Goal: Task Accomplishment & Management: Manage account settings

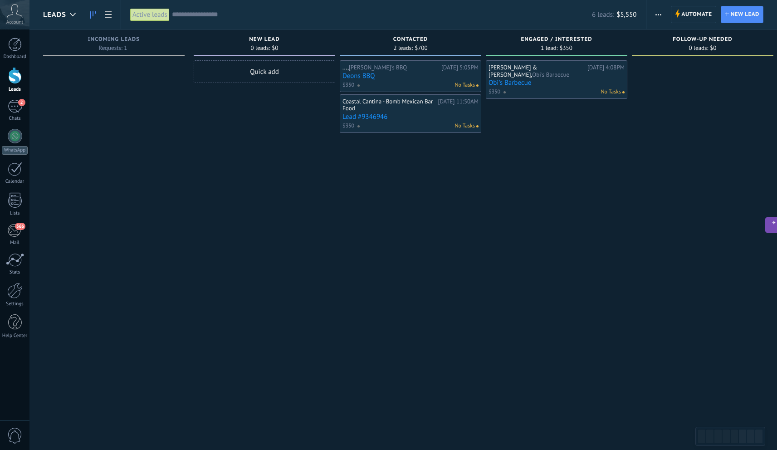
scroll to position [14, 0]
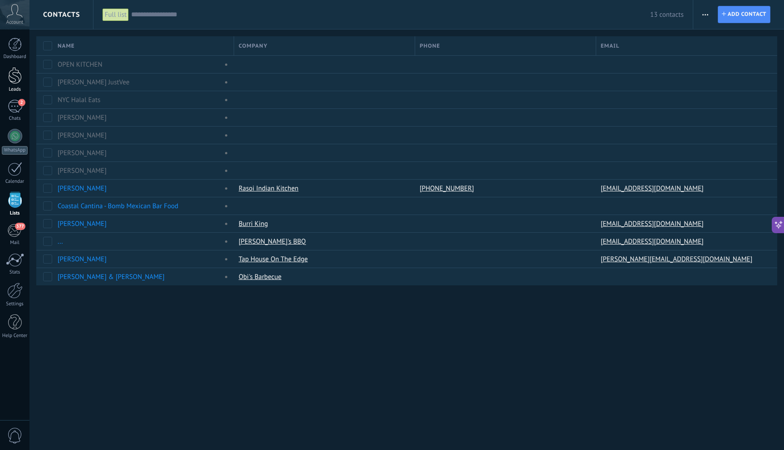
click at [8, 68] on div at bounding box center [15, 75] width 14 height 17
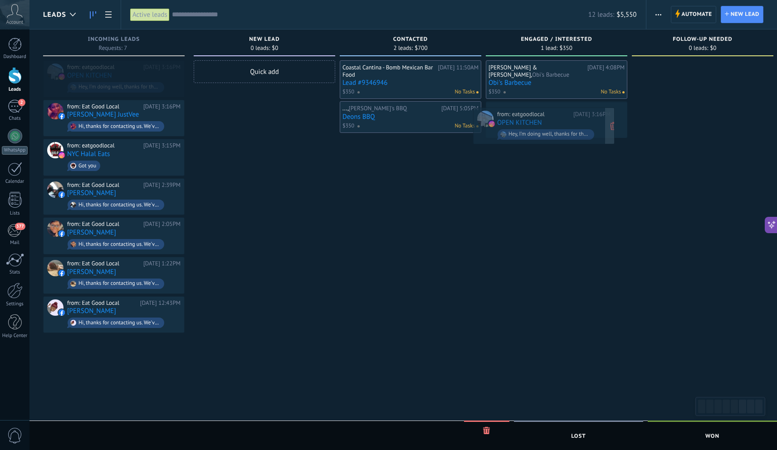
drag, startPoint x: 130, startPoint y: 79, endPoint x: 560, endPoint y: 126, distance: 432.3
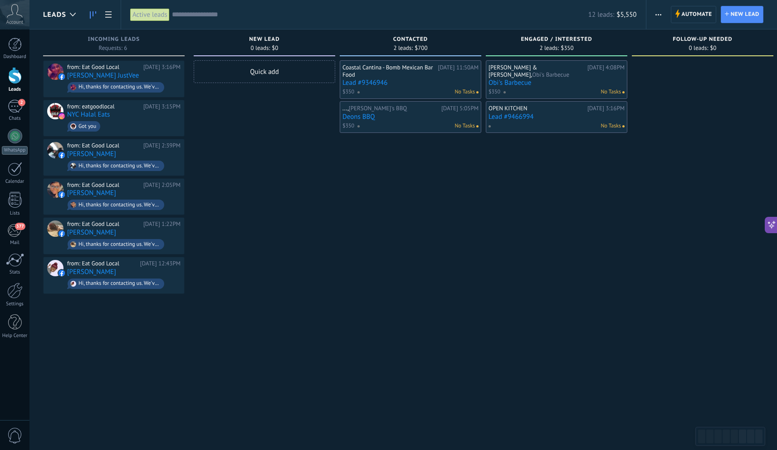
click at [574, 113] on link "Lead #9466994" at bounding box center [557, 117] width 136 height 8
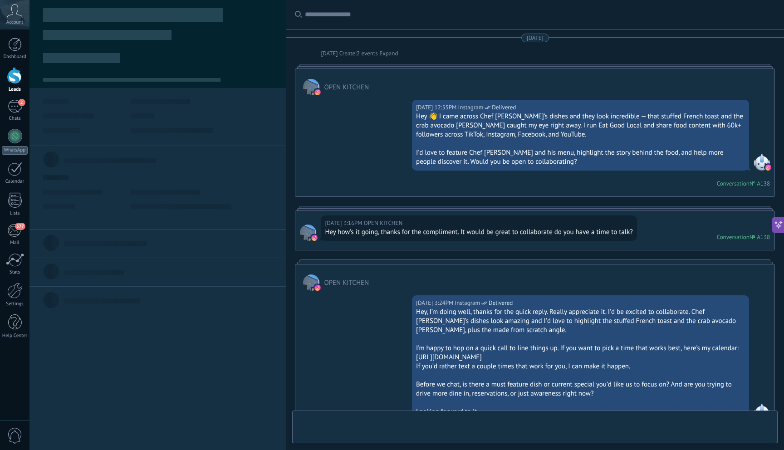
type textarea "**********"
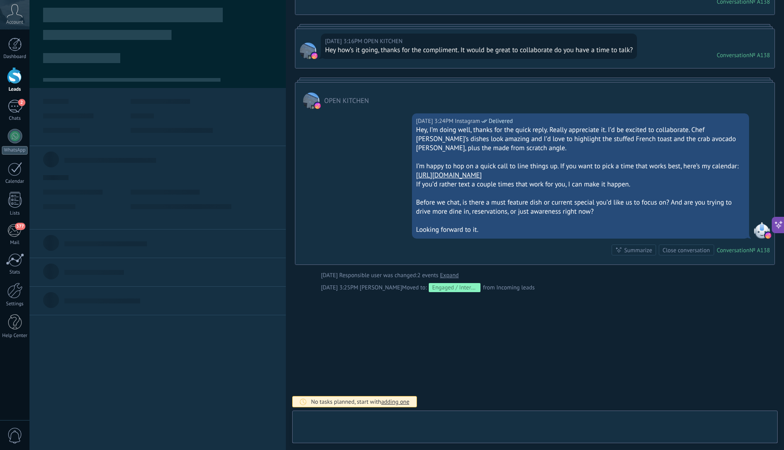
scroll to position [14, 0]
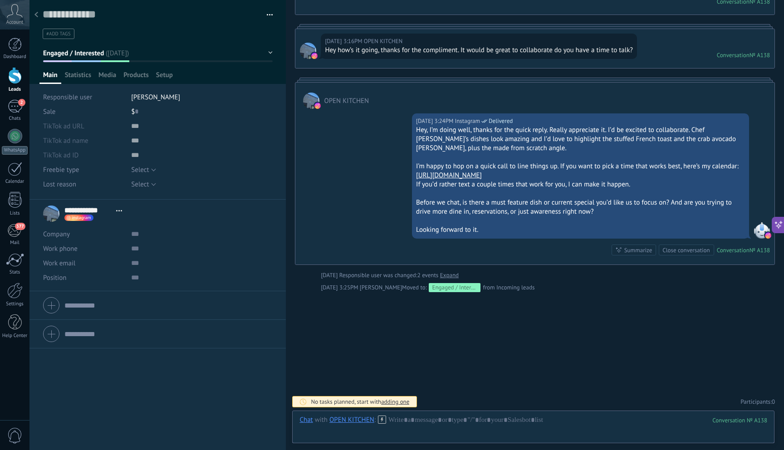
click at [141, 113] on div "$ 0" at bounding box center [202, 111] width 142 height 15
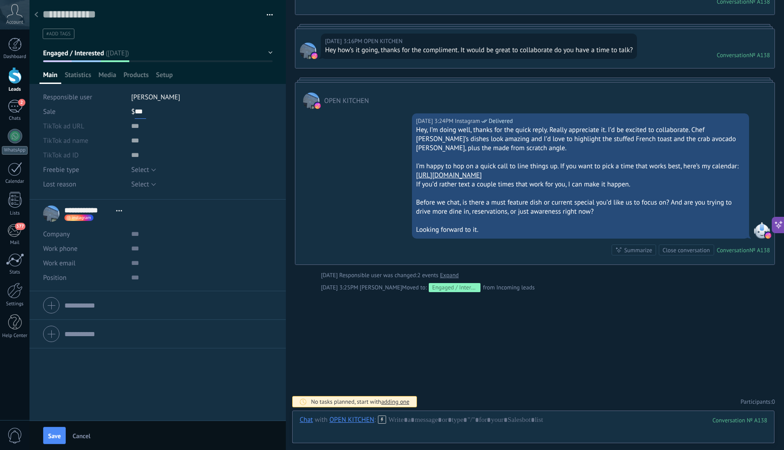
type input "***"
click at [56, 439] on span "Save" at bounding box center [54, 436] width 13 height 6
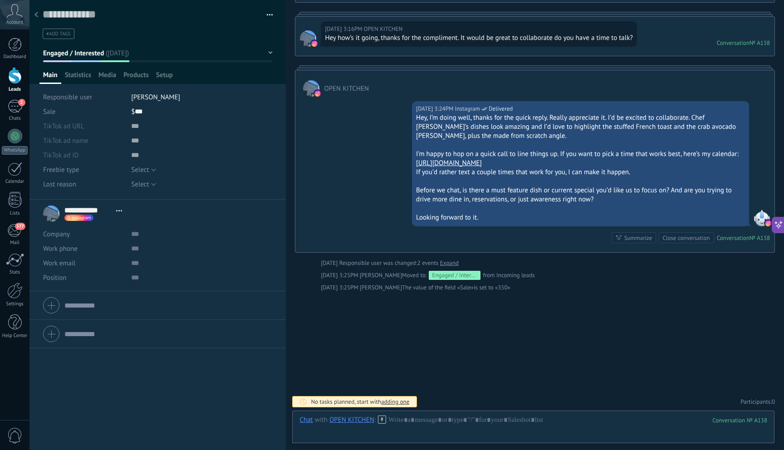
click at [40, 18] on div at bounding box center [36, 15] width 13 height 18
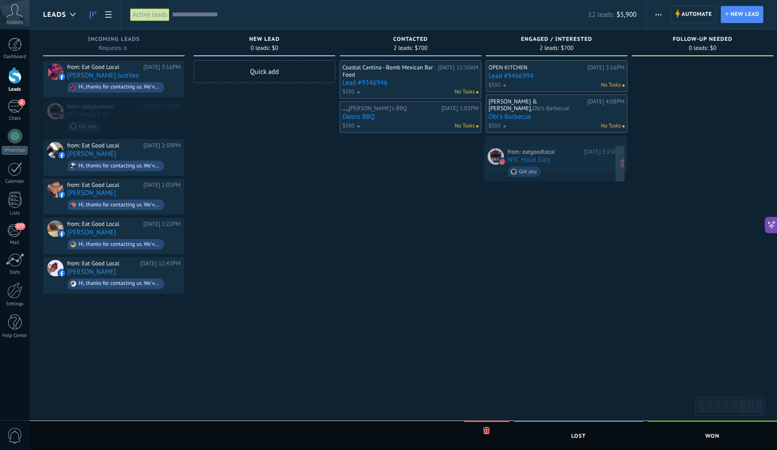
drag, startPoint x: 103, startPoint y: 113, endPoint x: 544, endPoint y: 158, distance: 443.0
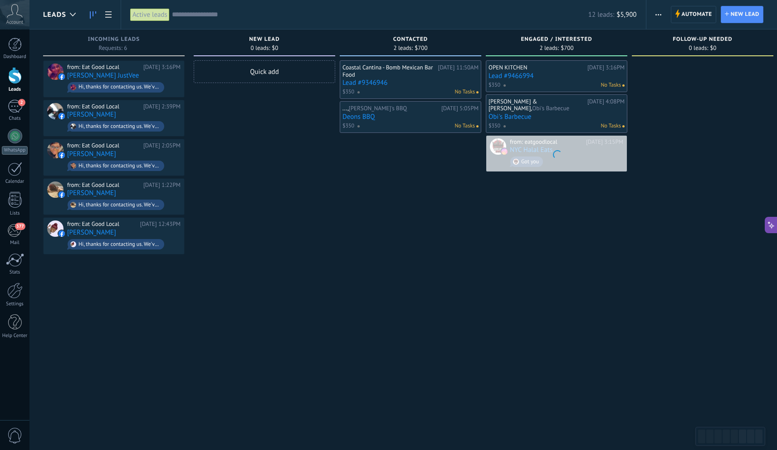
click at [560, 141] on div at bounding box center [557, 154] width 141 height 36
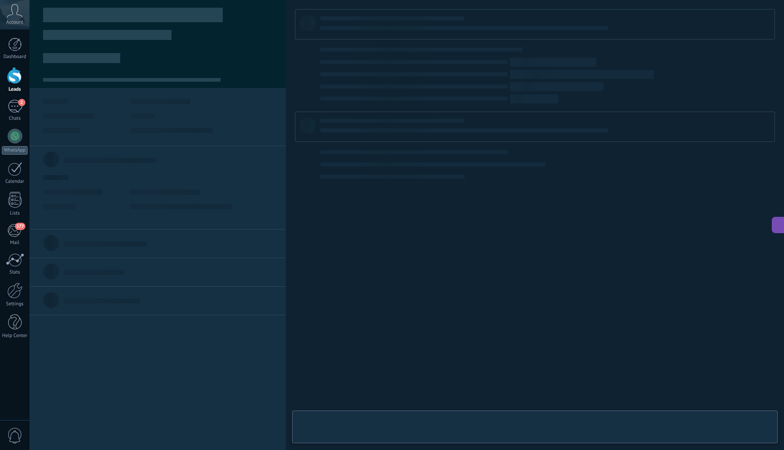
type textarea "**********"
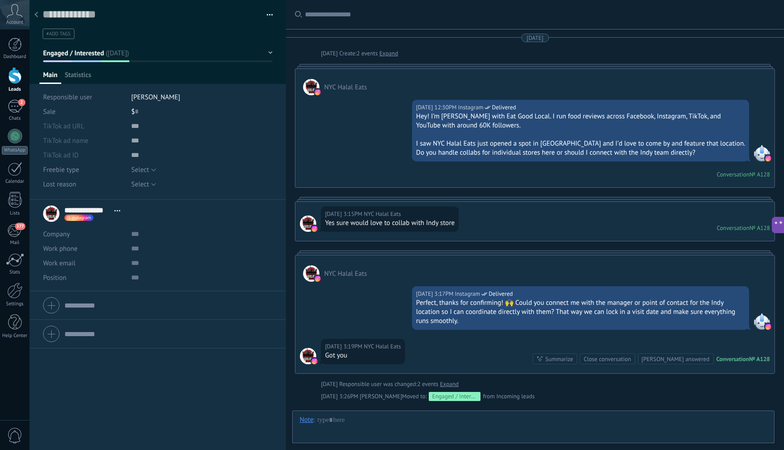
scroll to position [109, 0]
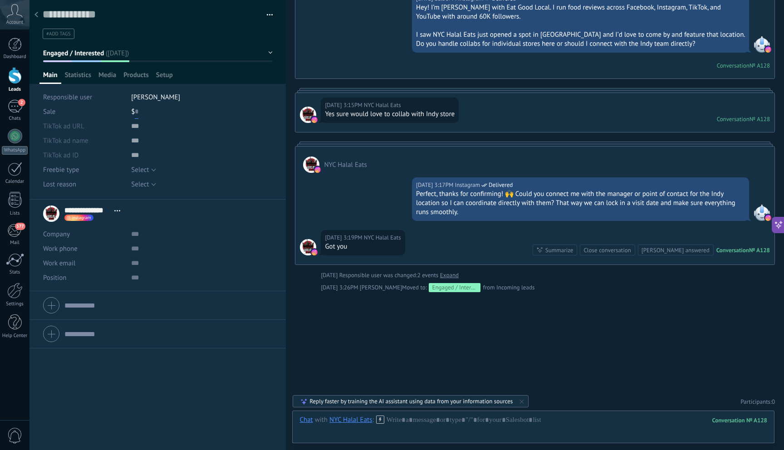
click at [137, 112] on input "text" at bounding box center [137, 111] width 4 height 15
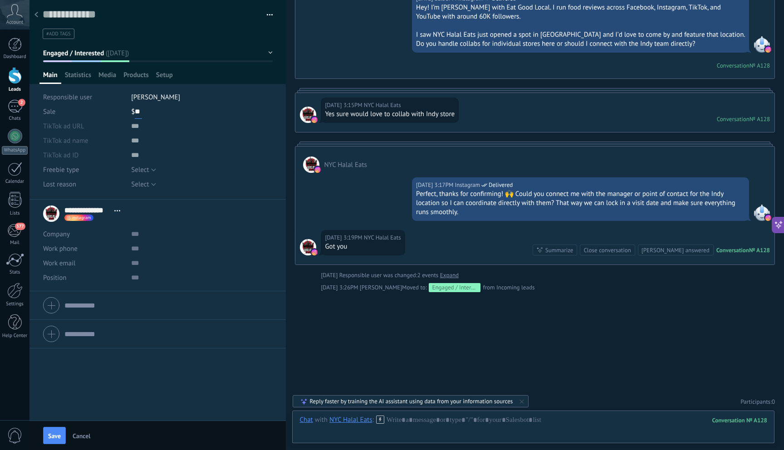
type input "*"
type input "***"
click at [54, 434] on span "Save" at bounding box center [54, 436] width 13 height 6
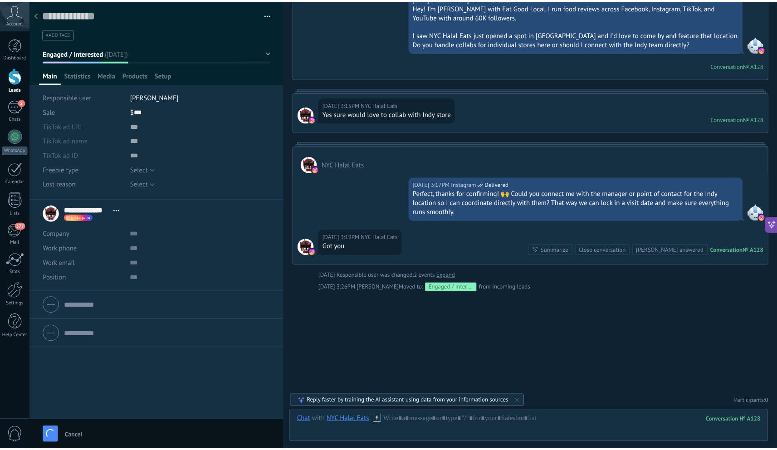
scroll to position [121, 0]
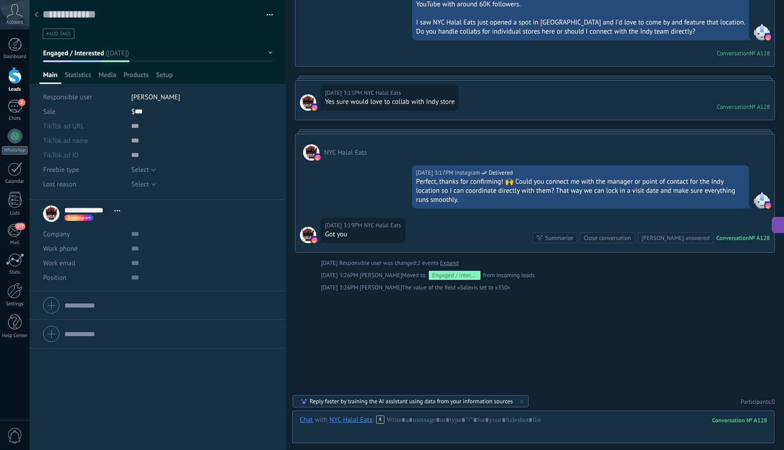
click at [36, 11] on div at bounding box center [36, 15] width 13 height 18
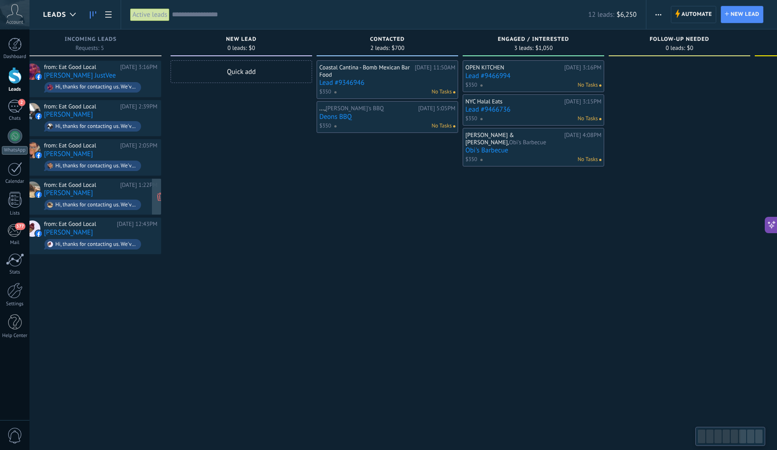
drag, startPoint x: 178, startPoint y: 286, endPoint x: 179, endPoint y: 211, distance: 74.9
click at [162, 205] on div "from: Eat Good Local [DATE] 3:16PM [PERSON_NAME] JustVee Hi, thanks for contact…" at bounding box center [91, 226] width 142 height 332
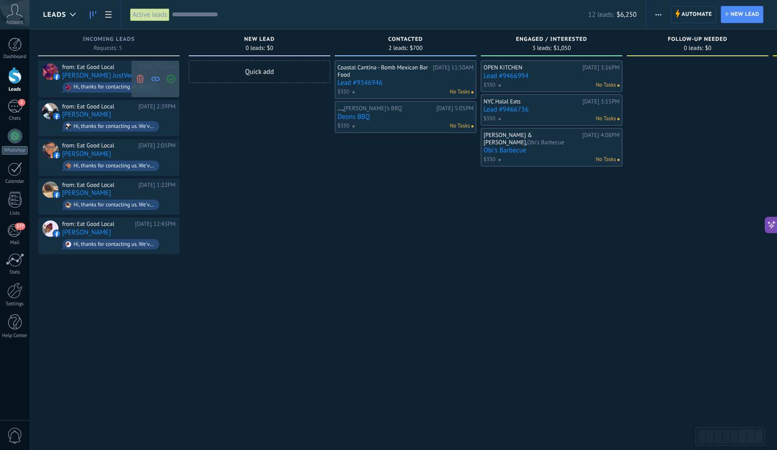
click at [138, 80] on use at bounding box center [140, 78] width 7 height 8
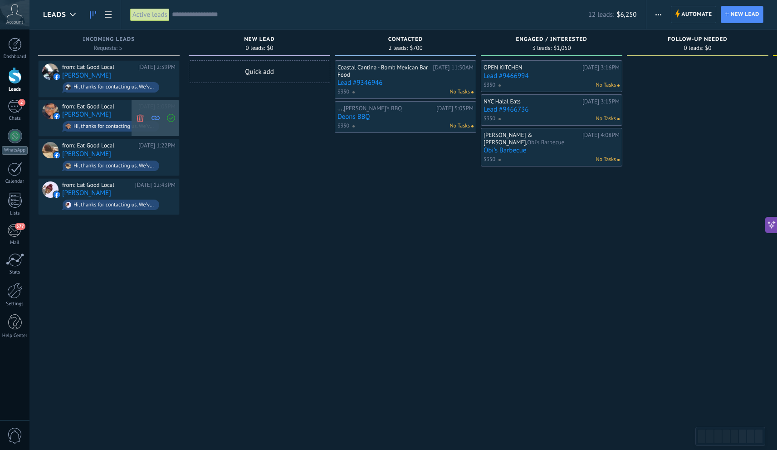
click at [139, 120] on icon at bounding box center [140, 118] width 8 height 8
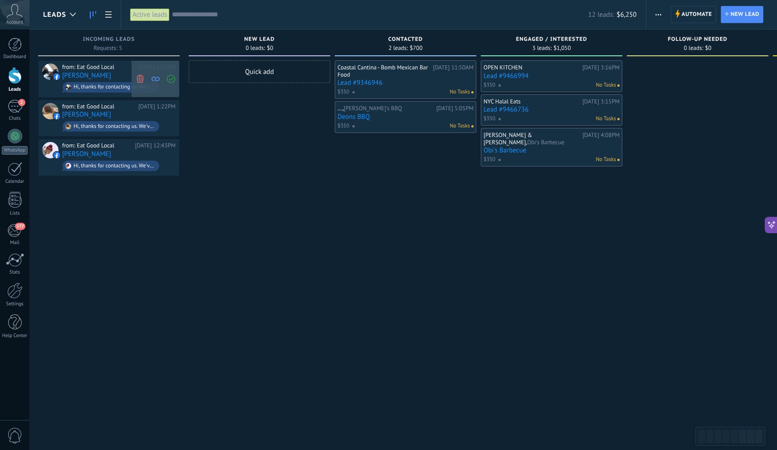
click at [141, 81] on use at bounding box center [140, 78] width 7 height 8
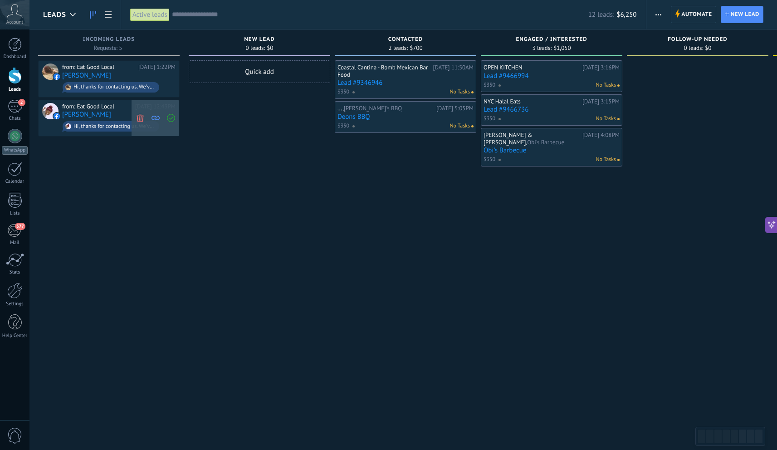
click at [141, 118] on use at bounding box center [140, 118] width 7 height 8
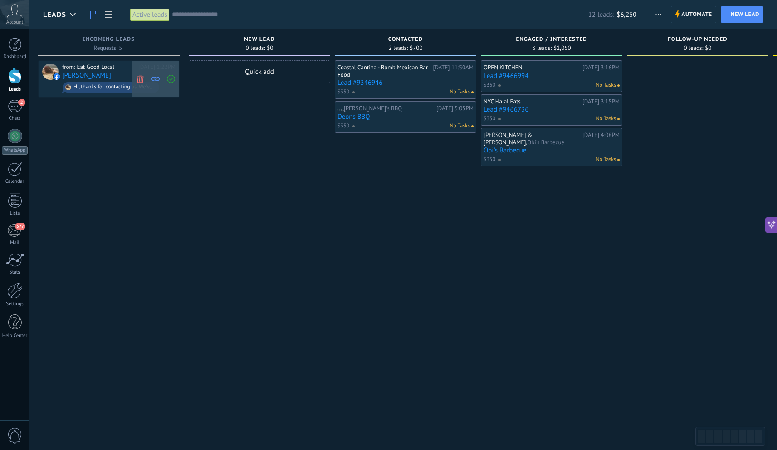
click at [137, 82] on icon at bounding box center [140, 78] width 8 height 8
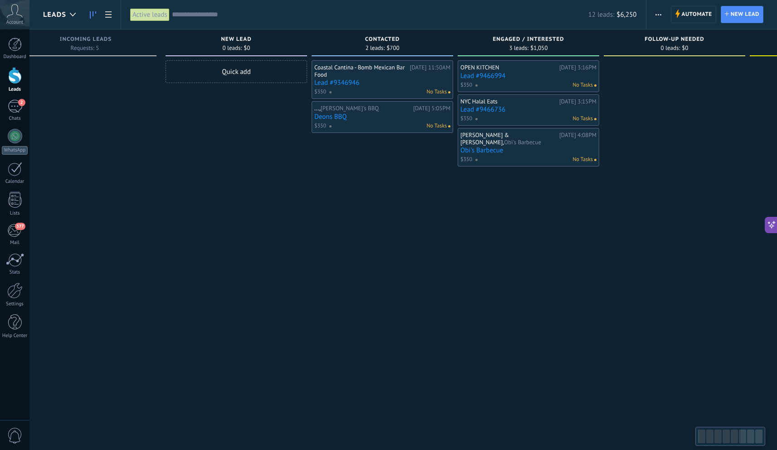
scroll to position [0, 0]
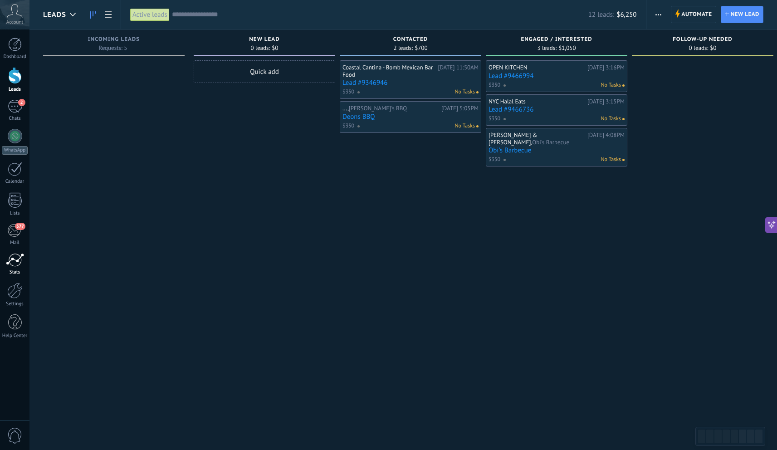
click at [15, 266] on div at bounding box center [15, 260] width 18 height 14
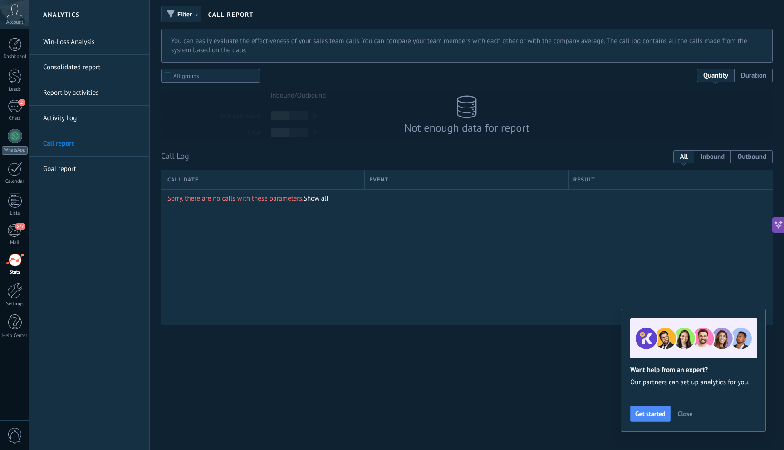
click at [77, 39] on link "Win-Loss Analysis" at bounding box center [91, 41] width 97 height 25
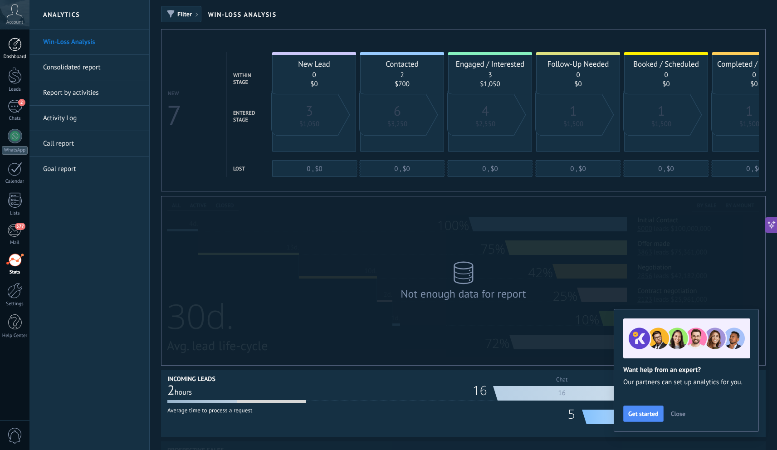
click at [13, 39] on div at bounding box center [15, 45] width 14 height 14
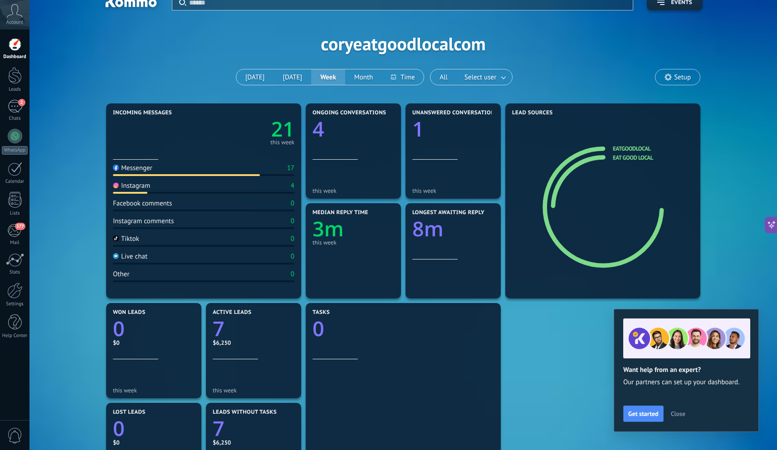
scroll to position [13, 0]
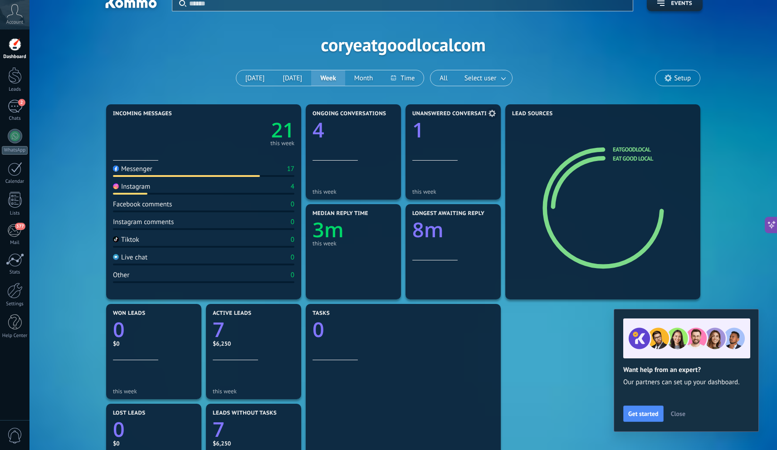
click at [426, 155] on div "Unanswered conversations 1" at bounding box center [454, 136] width 82 height 50
click at [422, 130] on text "1" at bounding box center [419, 130] width 12 height 28
click at [490, 111] on use at bounding box center [492, 113] width 7 height 7
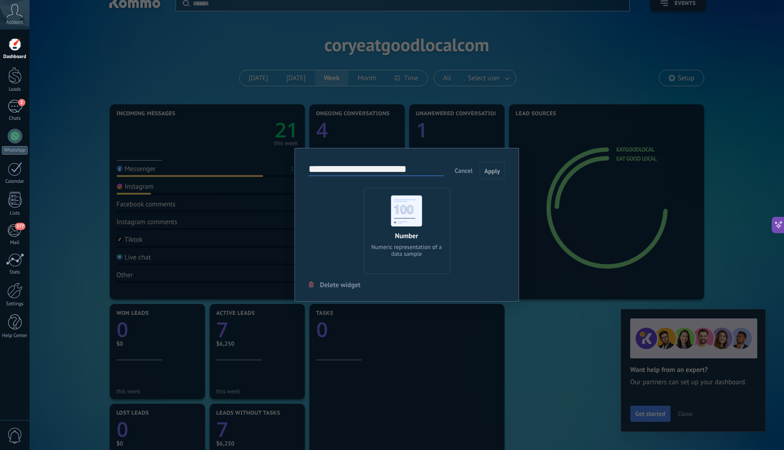
click at [381, 236] on div "Number Numeric representation of a data sample" at bounding box center [407, 231] width 86 height 86
click at [462, 175] on button "Cancel" at bounding box center [463, 171] width 25 height 14
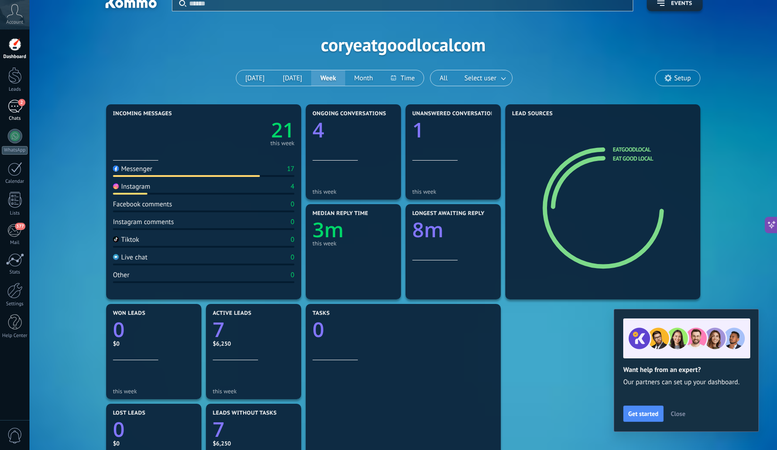
click at [18, 102] on span "2" at bounding box center [21, 102] width 7 height 7
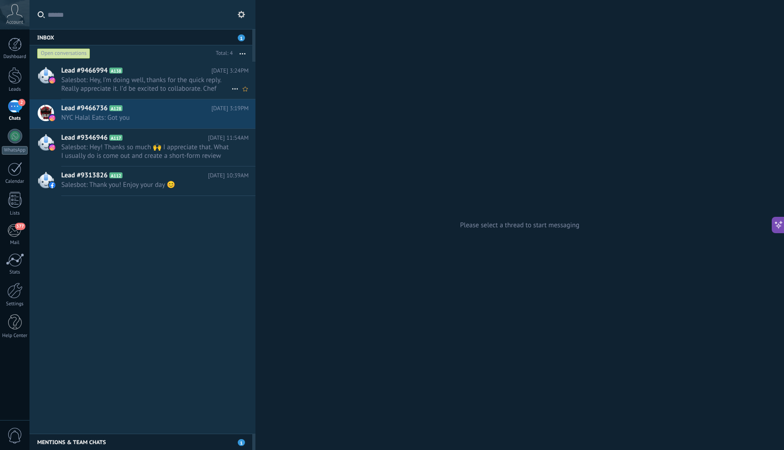
click at [154, 82] on span "Salesbot: Hey, I’m doing well, thanks for the quick reply. Really appreciate it…" at bounding box center [146, 84] width 170 height 17
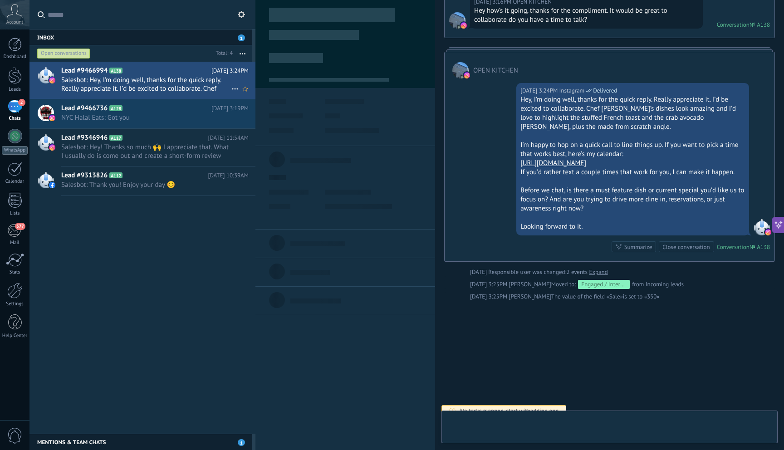
scroll to position [14, 0]
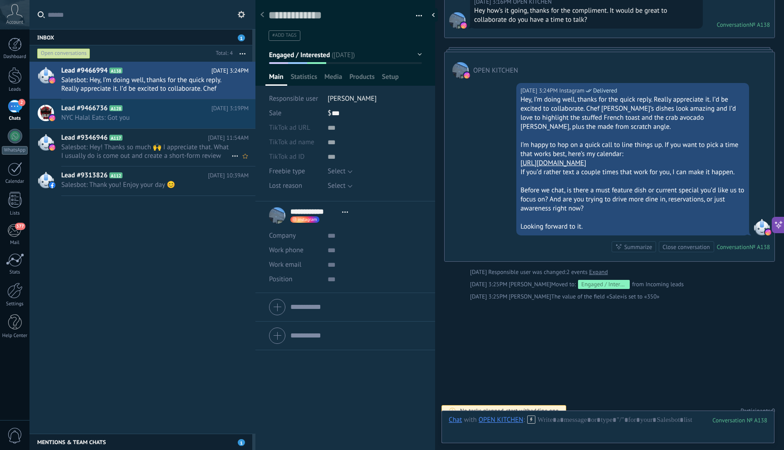
click at [180, 153] on span "Salesbot: Hey! Thanks so much 🙌 I appreciate that. What I usually do is come ou…" at bounding box center [146, 151] width 170 height 17
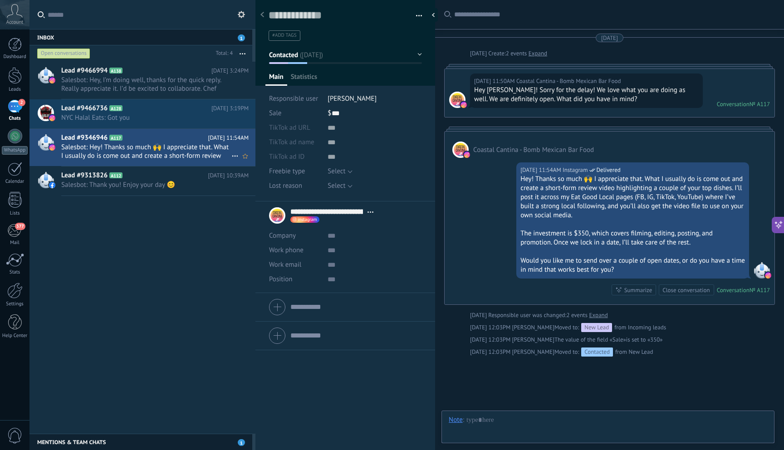
scroll to position [14, 0]
click at [172, 186] on span "Salesbot: Thank you! Enjoy your day 😊" at bounding box center [146, 185] width 170 height 9
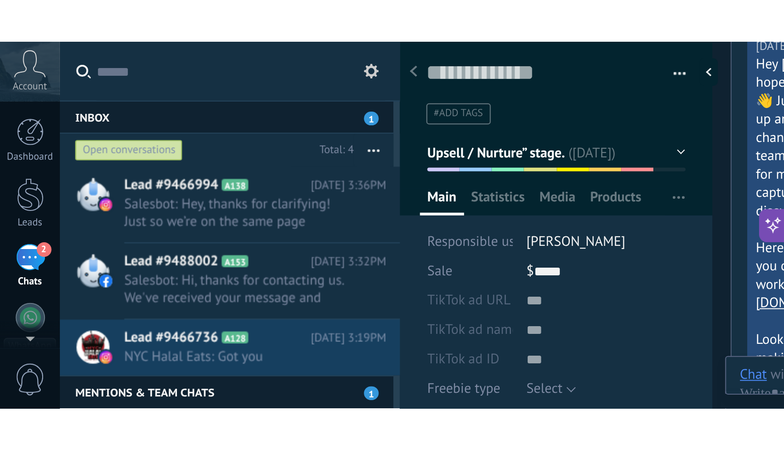
scroll to position [29, 0]
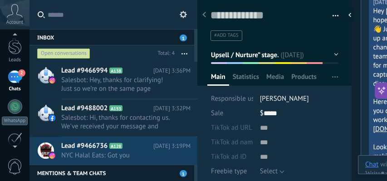
type textarea "***"
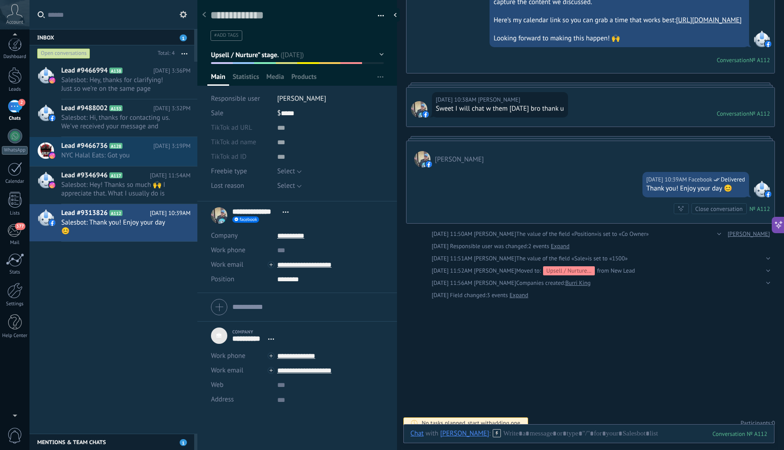
scroll to position [9, 0]
